Goal: Book appointment/travel/reservation

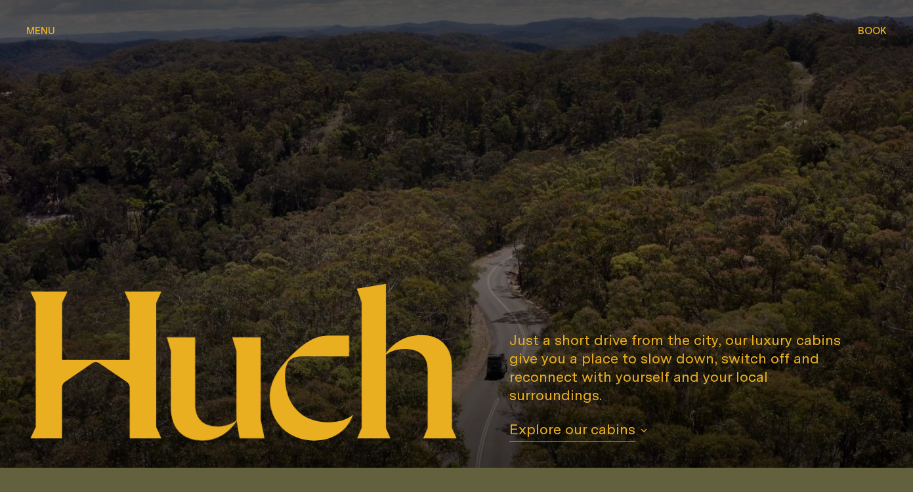
click at [874, 28] on span "Book" at bounding box center [872, 31] width 29 height 10
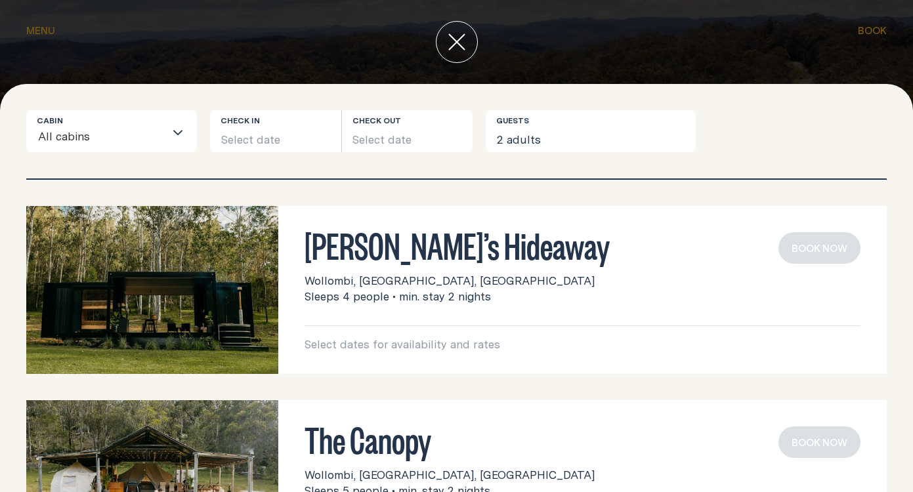
click at [257, 142] on button "Select date" at bounding box center [275, 131] width 131 height 42
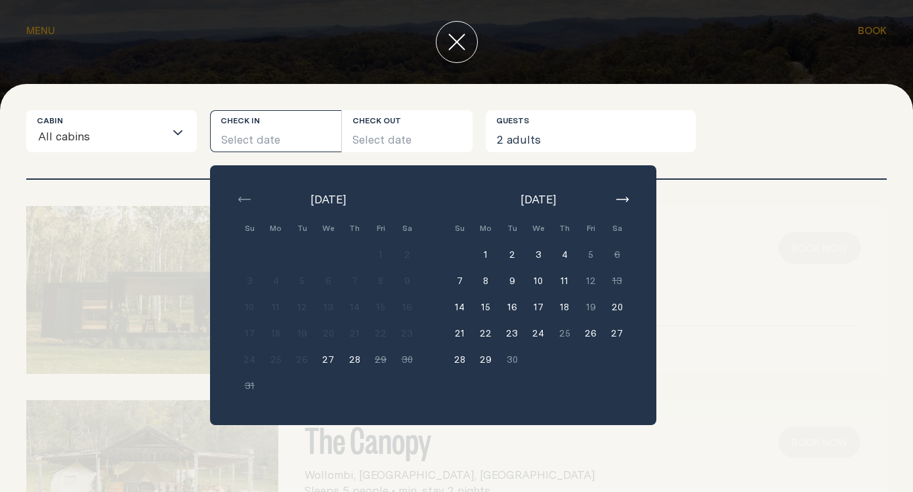
click at [890, 303] on div "[PERSON_NAME]’s Hideaway Wollombi, [GEOGRAPHIC_DATA], [GEOGRAPHIC_DATA] Sleeps …" at bounding box center [456, 290] width 913 height 168
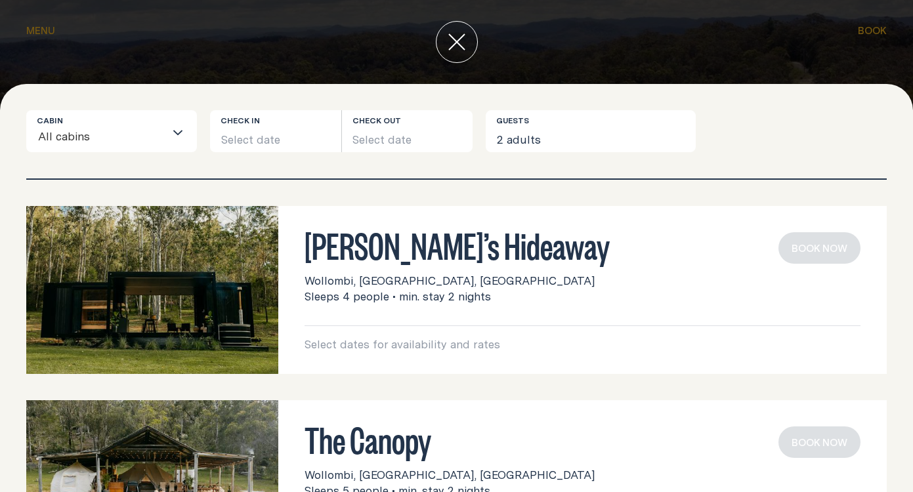
click at [291, 141] on button "Select date" at bounding box center [275, 131] width 131 height 42
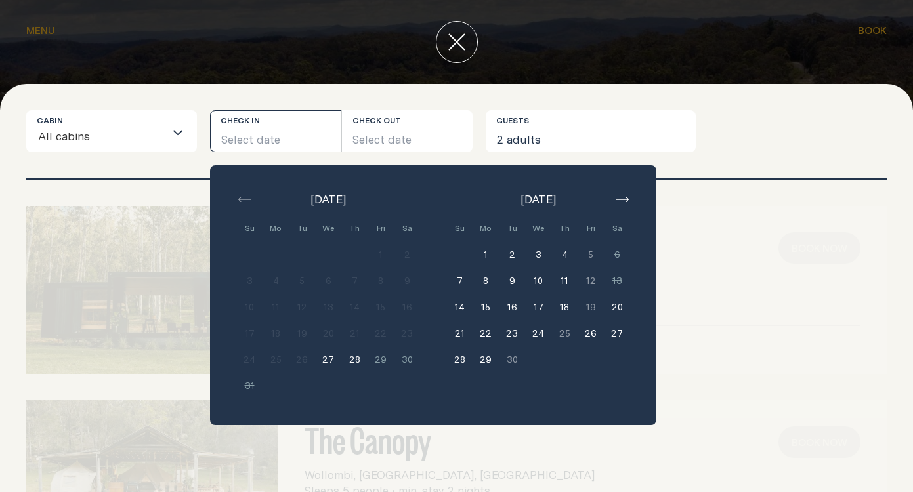
click at [328, 359] on button "27" at bounding box center [328, 360] width 26 height 26
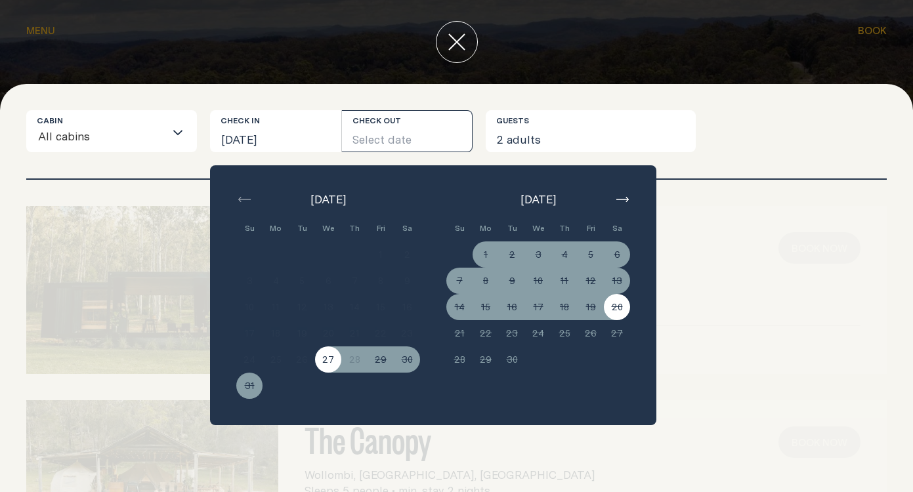
click at [759, 387] on div "[PERSON_NAME]’s Hideaway Wollombi, [GEOGRAPHIC_DATA], [GEOGRAPHIC_DATA] Sleeps …" at bounding box center [456, 336] width 913 height 312
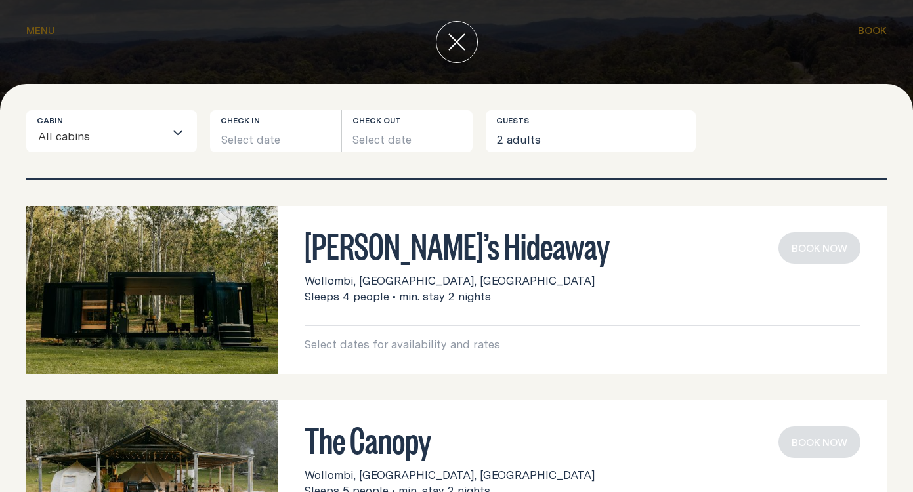
click at [331, 248] on h3 "[PERSON_NAME]’s Hideaway" at bounding box center [583, 244] width 556 height 25
click at [442, 37] on button "close" at bounding box center [457, 42] width 42 height 42
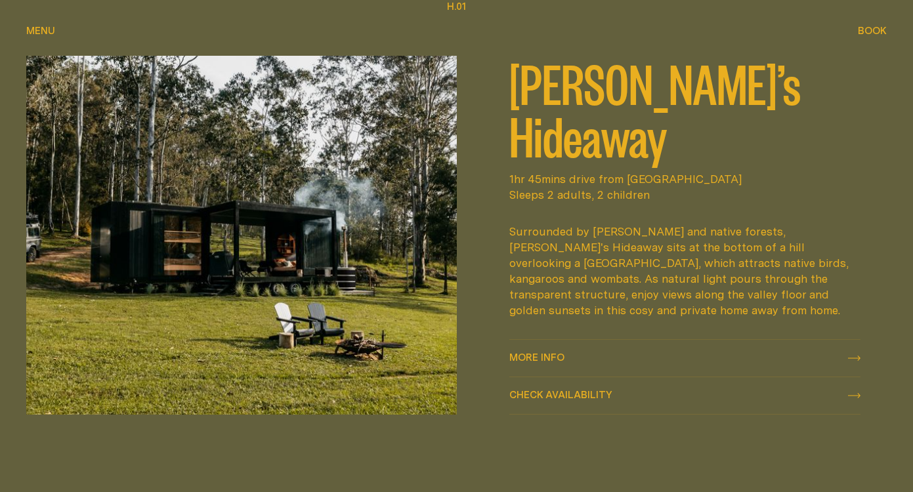
scroll to position [561, 0]
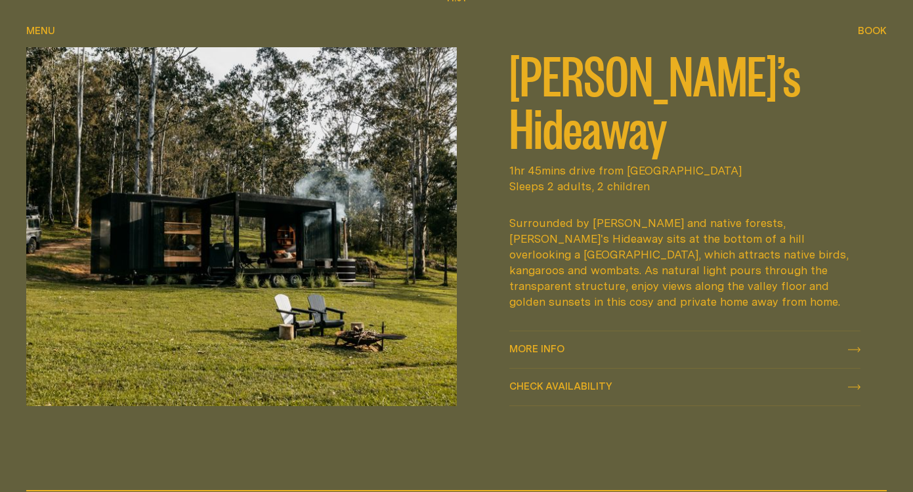
click at [851, 347] on icon at bounding box center [854, 349] width 12 height 5
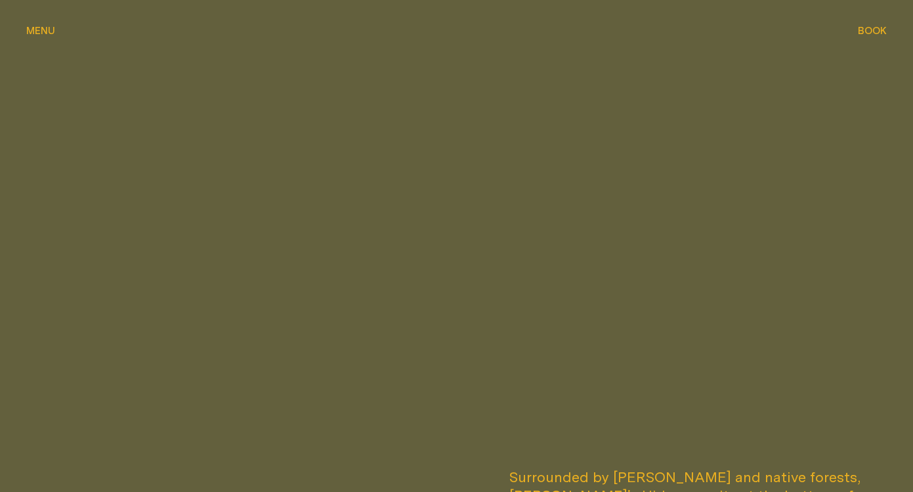
scroll to position [421, 0]
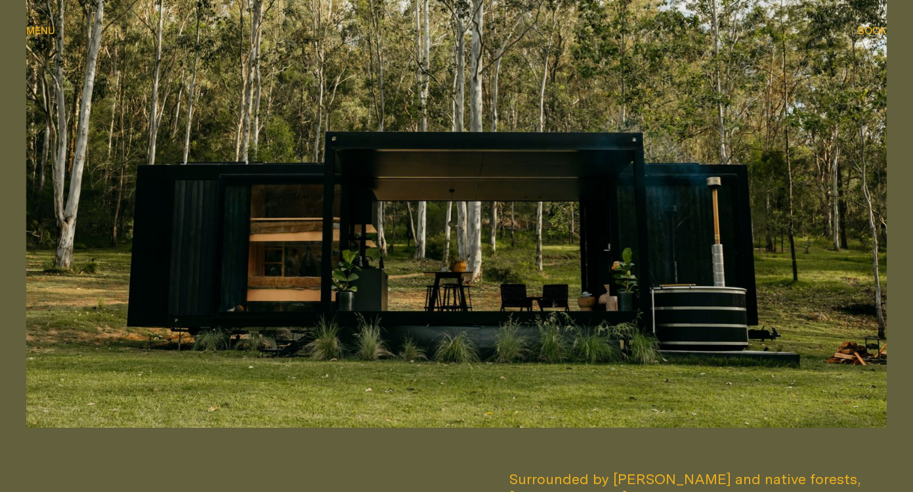
click at [818, 257] on img at bounding box center [456, 186] width 860 height 484
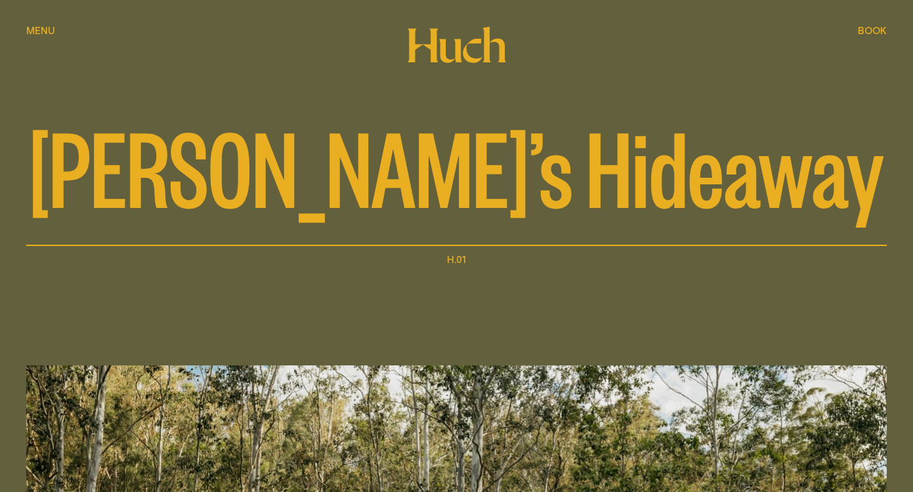
scroll to position [0, 0]
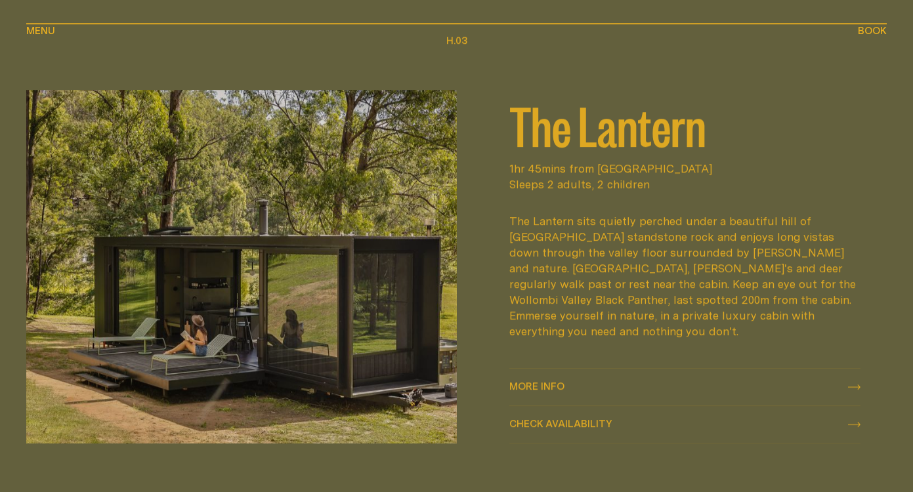
scroll to position [1537, 0]
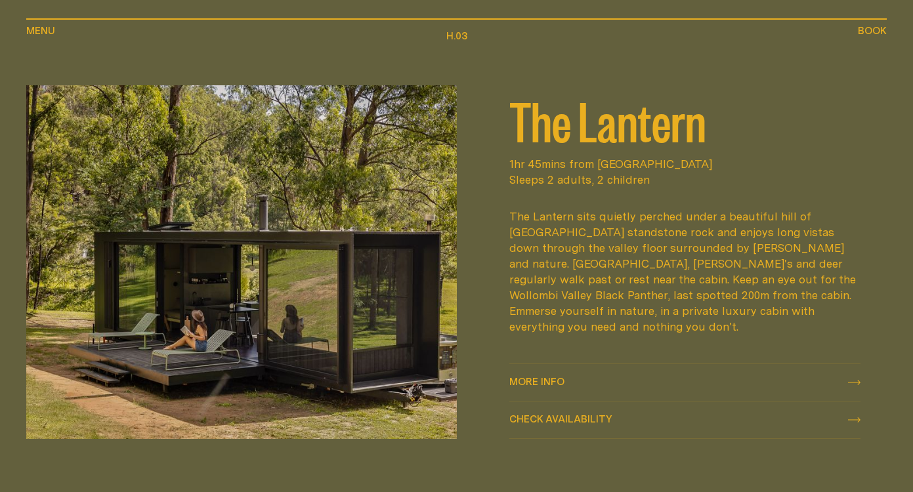
click at [593, 375] on div "More info More info" at bounding box center [685, 383] width 352 height 16
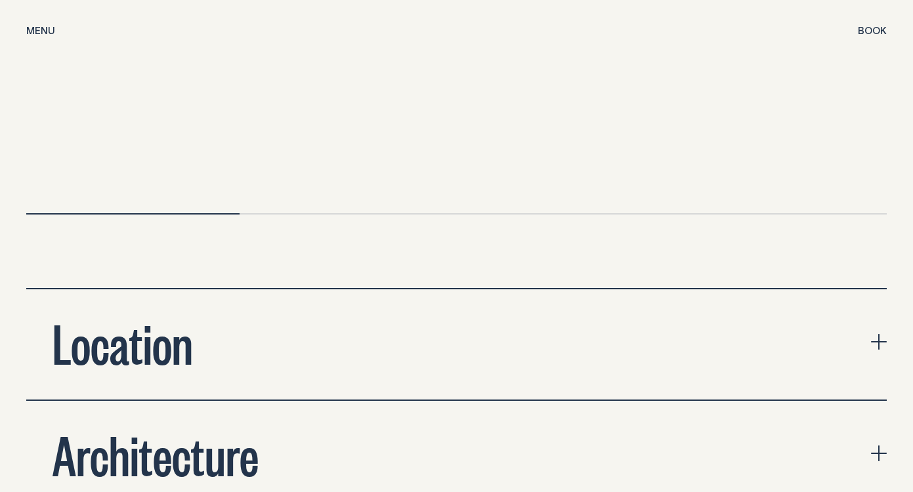
scroll to position [4454, 0]
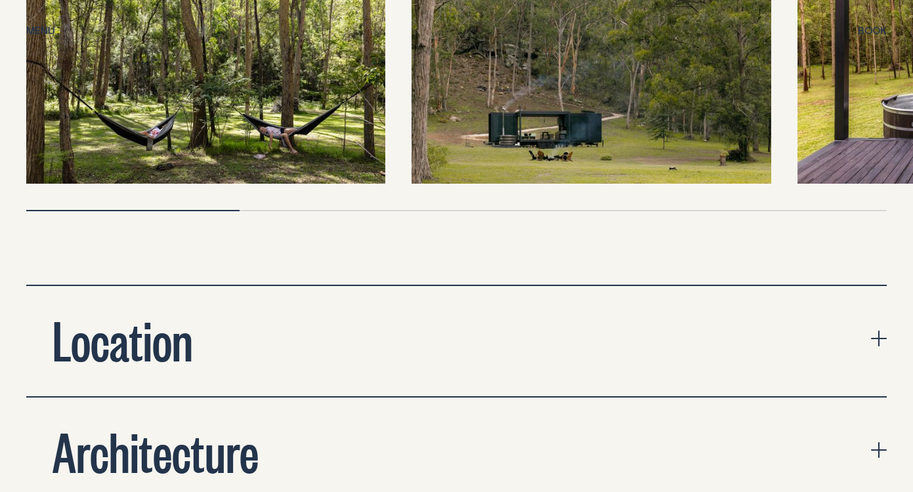
click at [874, 331] on icon "expand accordion" at bounding box center [879, 339] width 16 height 16
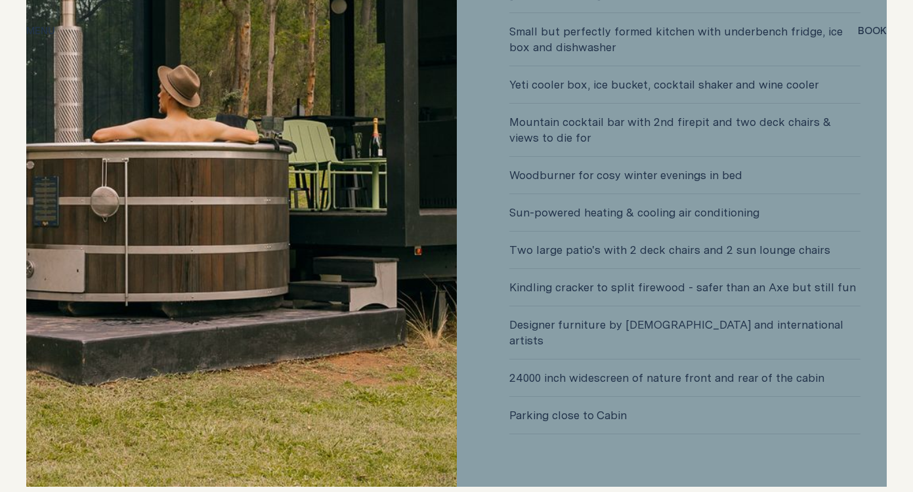
scroll to position [3503, 0]
